Goal: Complete application form: Complete application form

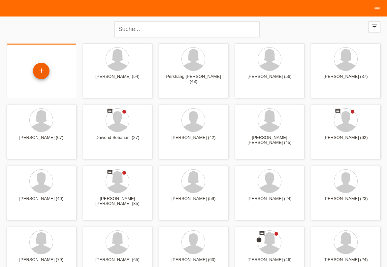
click at [44, 71] on div "+" at bounding box center [41, 70] width 16 height 11
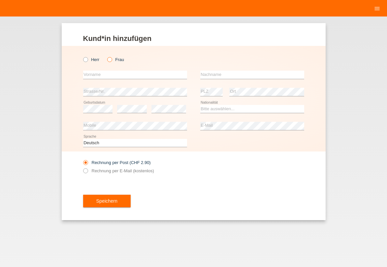
click at [106, 56] on icon at bounding box center [106, 56] width 0 height 0
click at [109, 60] on input "Frau" at bounding box center [109, 59] width 4 height 4
radio input "true"
click at [103, 72] on input "text" at bounding box center [135, 75] width 104 height 8
type input "Emine"
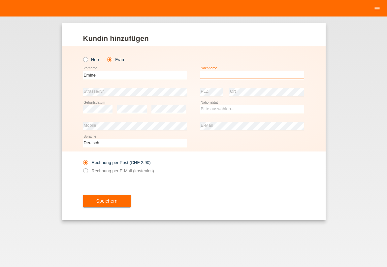
click at [216, 72] on input "text" at bounding box center [252, 75] width 104 height 8
type input "Keles"
click at [200, 105] on select "Bitte auswählen... Schweiz Deutschland Liechtenstein Österreich ------------ Af…" at bounding box center [252, 109] width 104 height 8
select select "TR"
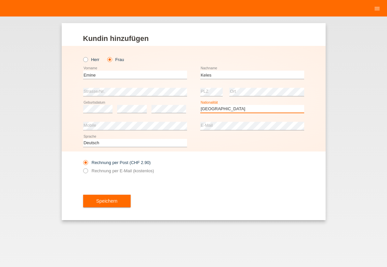
click at [0, 0] on option "Türkei" at bounding box center [0, 0] width 0 height 0
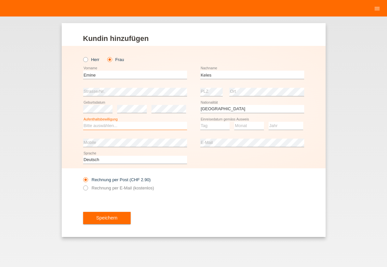
click at [83, 122] on select "Bitte auswählen... C B B - Flüchtlingsstatus Andere" at bounding box center [135, 126] width 104 height 8
select select "B"
click at [0, 0] on option "B" at bounding box center [0, 0] width 0 height 0
click at [214, 121] on div "Tag 01 02 03 04 05 06 07 08 09 10 11 12 13 14 15 16" at bounding box center [215, 126] width 30 height 17
click at [200, 122] on select "Tag 01 02 03 04 05 06 07 08 09 10 11" at bounding box center [215, 126] width 30 height 8
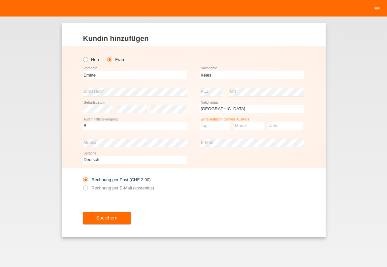
select select "16"
click at [0, 0] on option "16" at bounding box center [0, 0] width 0 height 0
click at [234, 122] on select "Monat 01 02 03 04 05 06 07 08 09 10 11" at bounding box center [249, 126] width 30 height 8
select select "09"
click at [0, 0] on option "09" at bounding box center [0, 0] width 0 height 0
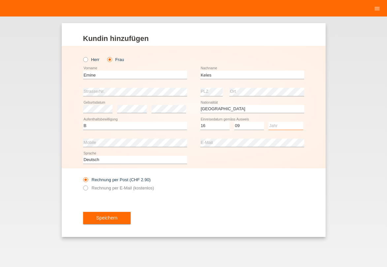
click at [269, 122] on select "Jahr 2025 2024 2023 2022 2021 2020 2019 2018 2017 2016 2015 2014 2013 2012 2011…" at bounding box center [286, 126] width 35 height 8
select select "2000"
click at [0, 0] on option "2000" at bounding box center [0, 0] width 0 height 0
click at [139, 139] on div "error Mobile" at bounding box center [135, 142] width 104 height 17
click at [117, 221] on button "Speichern" at bounding box center [107, 218] width 48 height 13
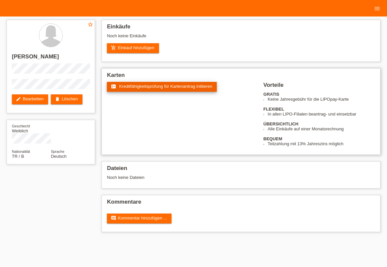
click at [159, 87] on span "Kreditfähigkeitsprüfung für Kartenantrag initiieren" at bounding box center [165, 86] width 93 height 5
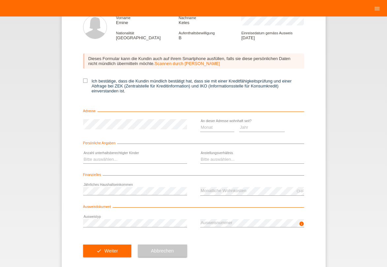
scroll to position [49, 0]
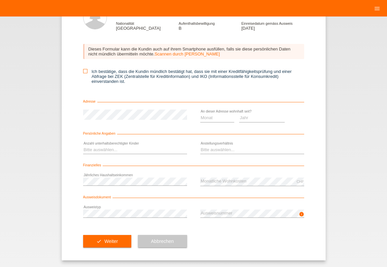
click at [83, 71] on icon at bounding box center [85, 71] width 4 height 4
click at [83, 71] on input "Ich bestätige, dass die Kundin mündlich bestätigt hat, dass sie mit einer Kredi…" at bounding box center [85, 71] width 4 height 4
checkbox input "true"
click at [200, 114] on select "Monat 01 02 03 04 05 06 07 08 09 10" at bounding box center [217, 118] width 34 height 8
select select "06"
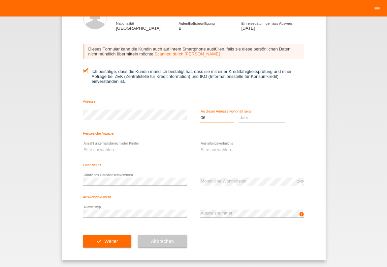
click at [0, 0] on option "06" at bounding box center [0, 0] width 0 height 0
click at [239, 114] on select "Jahr 2025 2024 2023 2022 2021 2020 2019 2018 2017 2016 2015 2014 2013 2012 2011…" at bounding box center [262, 118] width 46 height 8
select select "2005"
click at [0, 0] on option "2005" at bounding box center [0, 0] width 0 height 0
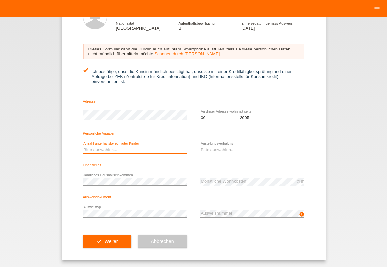
click at [83, 146] on select "Bitte auswählen... 0 1 2 3 4 5 6 7 8 9" at bounding box center [135, 150] width 104 height 8
select select "0"
click at [0, 0] on option "0" at bounding box center [0, 0] width 0 height 0
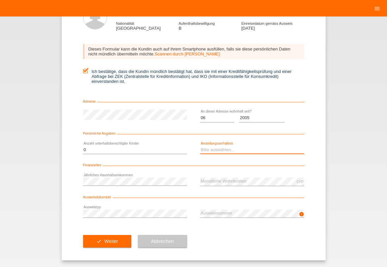
click at [200, 146] on select "Bitte auswählen... Unbefristet Befristet Lehrling/Student Pensioniert Nicht arb…" at bounding box center [252, 150] width 104 height 8
select select "UNLIMITED"
click at [0, 0] on option "Unbefristet" at bounding box center [0, 0] width 0 height 0
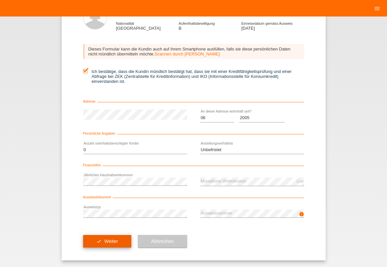
click at [114, 240] on span "Weiter" at bounding box center [111, 241] width 14 height 5
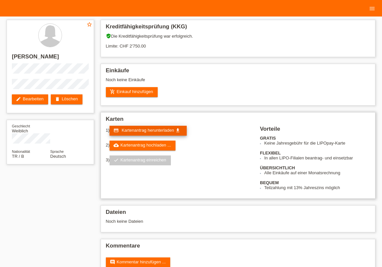
click at [166, 133] on span "Kartenantrag herunterladen" at bounding box center [148, 130] width 52 height 5
